Goal: Task Accomplishment & Management: Use online tool/utility

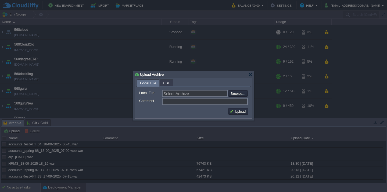
scroll to position [107, 0]
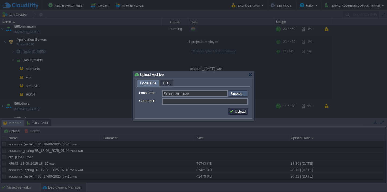
click at [240, 96] on input "file" at bounding box center [214, 93] width 68 height 6
type input "C:\fakepath\accountsRestAPI_34_18-09-2025_06-45.war"
type input "accountsRestAPI_34_18-09-2025_06-45.war"
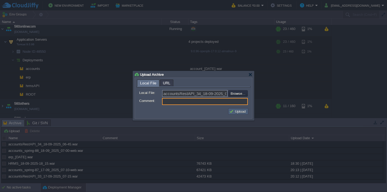
click at [236, 112] on button "Upload" at bounding box center [238, 111] width 18 height 5
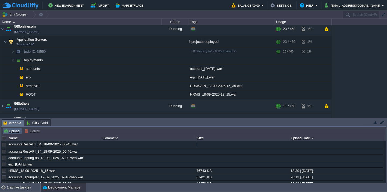
click at [14, 130] on button "Upload" at bounding box center [12, 131] width 18 height 5
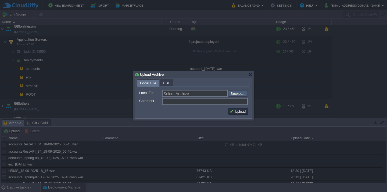
click at [237, 92] on input "file" at bounding box center [214, 93] width 68 height 6
type input "C:\fakepath\accounts_spring-88_18-09_2025_07-00-web.war"
type input "accounts_spring-88_18-09_2025_07-00-web.war"
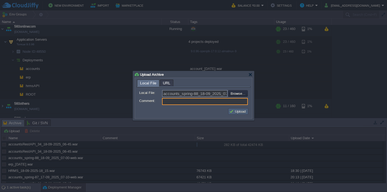
click at [232, 111] on button "Upload" at bounding box center [238, 111] width 18 height 5
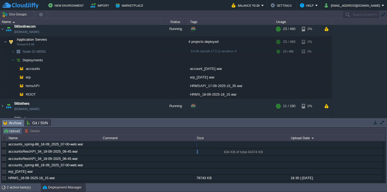
click at [10, 129] on button "Upload" at bounding box center [12, 131] width 18 height 5
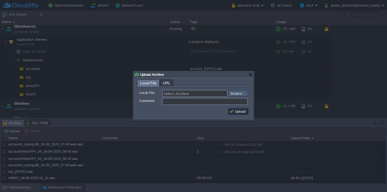
click at [237, 96] on input "file" at bounding box center [214, 93] width 68 height 6
type input "C:\fakepath\erp_[DATE].war"
type input "erp_[DATE].war"
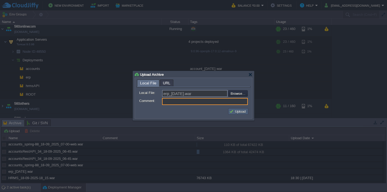
click at [243, 111] on button "Upload" at bounding box center [238, 111] width 18 height 5
